Goal: Task Accomplishment & Management: Manage account settings

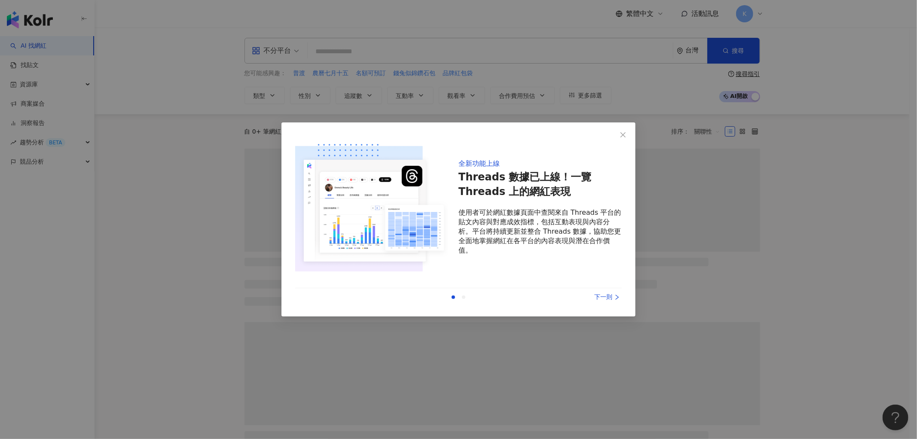
click at [617, 301] on div "下一則" at bounding box center [589, 297] width 64 height 9
click at [613, 297] on div "下一則" at bounding box center [589, 297] width 64 height 9
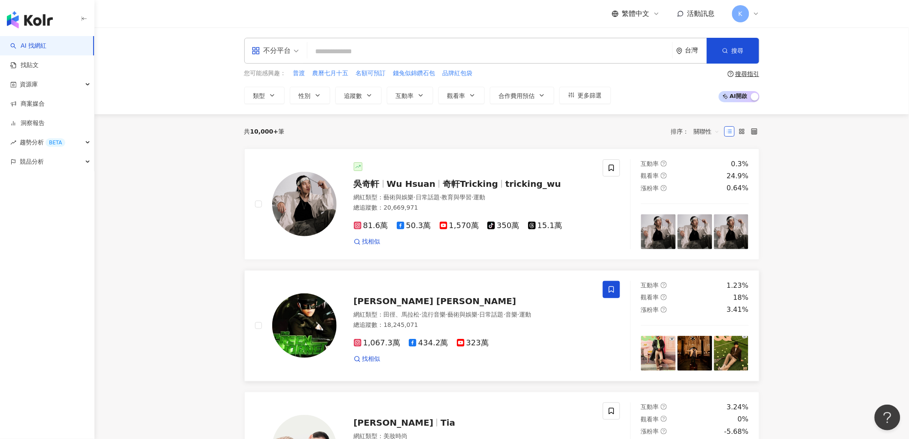
click at [613, 296] on span at bounding box center [611, 289] width 17 height 17
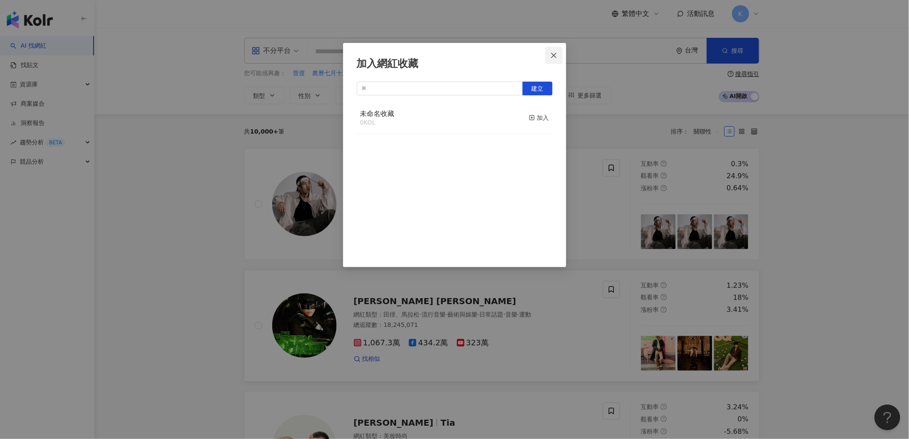
click at [558, 52] on span "Close" at bounding box center [554, 55] width 17 height 7
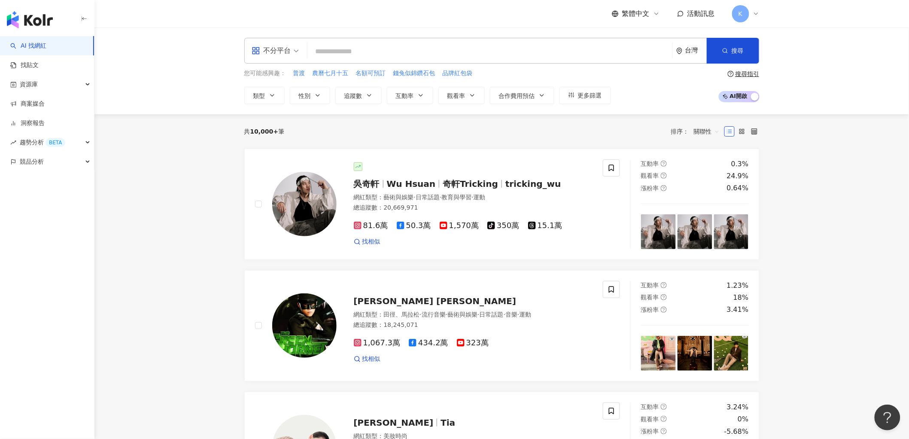
click at [754, 19] on div "K" at bounding box center [745, 13] width 27 height 17
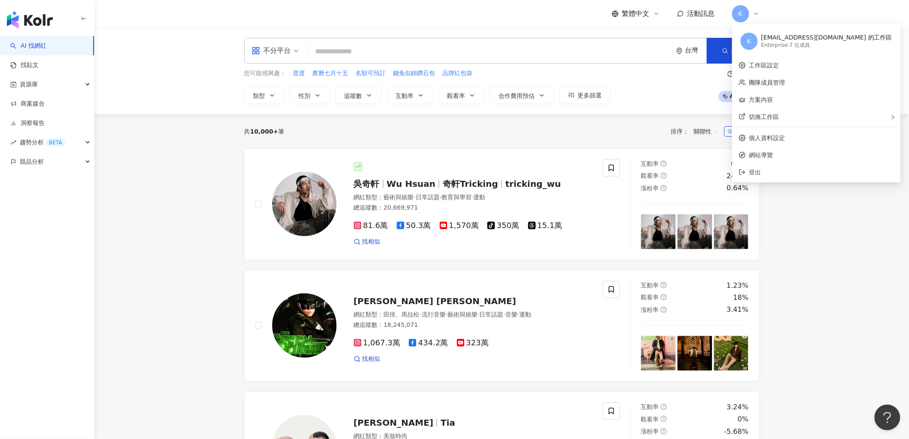
click at [804, 48] on div "Enterprise - 7 位成員" at bounding box center [827, 45] width 131 height 7
click at [780, 66] on link "工作區設定" at bounding box center [765, 65] width 30 height 7
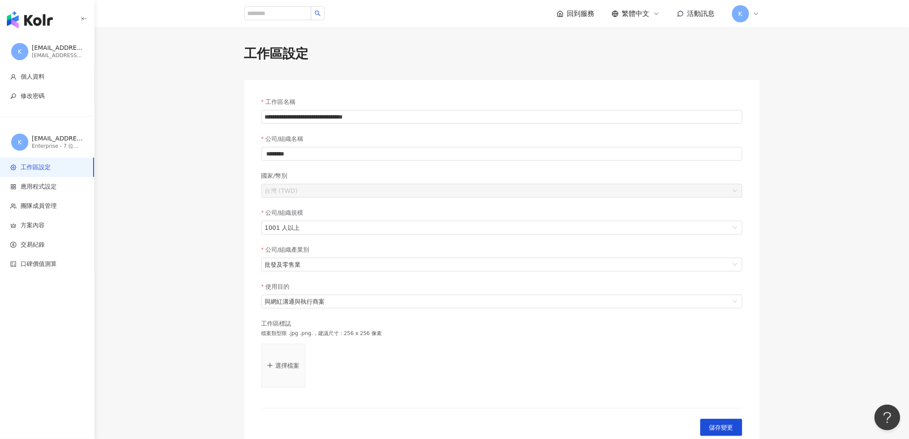
click at [747, 15] on span "K" at bounding box center [740, 13] width 17 height 17
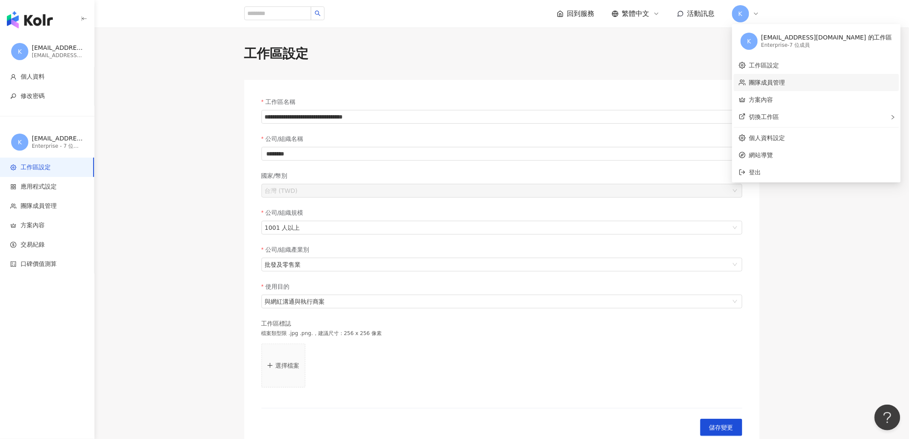
click at [769, 82] on link "團隊成員管理" at bounding box center [768, 82] width 36 height 7
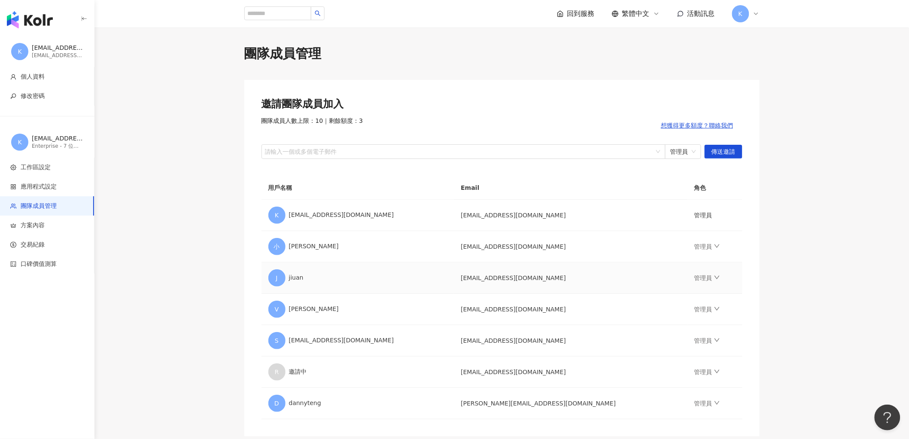
click at [689, 281] on td "管理員" at bounding box center [715, 277] width 55 height 31
click at [698, 277] on link "管理員" at bounding box center [708, 277] width 26 height 7
click at [697, 381] on div "移除成員" at bounding box center [743, 380] width 103 height 9
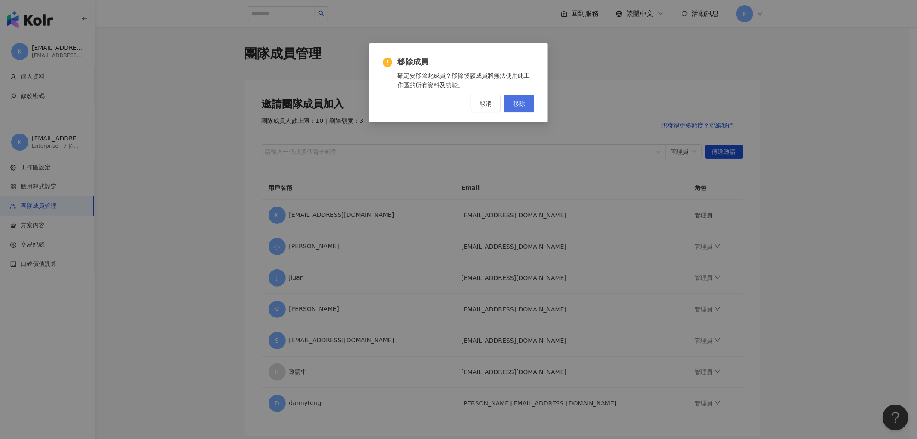
click at [516, 109] on button "移除" at bounding box center [519, 103] width 30 height 17
